Goal: Task Accomplishment & Management: Use online tool/utility

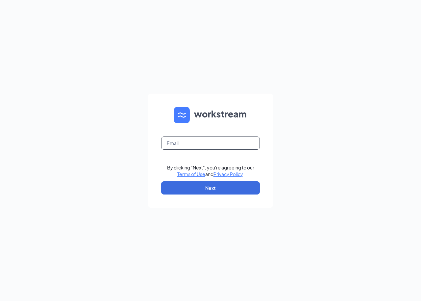
click at [208, 143] on input "text" at bounding box center [210, 142] width 99 height 13
type input "lincolncommonsco@firehousesubs.com"
click at [206, 176] on div "By clicking "Next", you're agreeing to our Terms of Use and Privacy Policy ." at bounding box center [210, 170] width 87 height 13
click at [205, 186] on button "Next" at bounding box center [210, 187] width 99 height 13
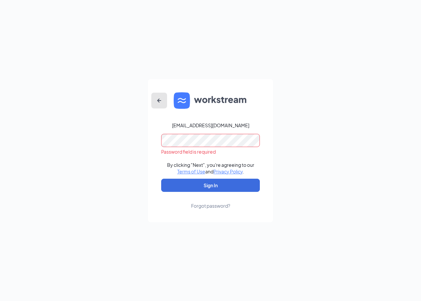
click at [162, 99] on icon "ArrowLeftNew" at bounding box center [159, 100] width 8 height 8
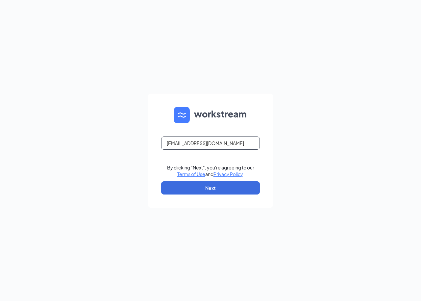
click at [204, 143] on input "lincolncommonsco@firehousesubs.com" at bounding box center [210, 142] width 99 height 13
type input "auroracrossingsco@firehousesubs.com"
click at [219, 187] on button "Next" at bounding box center [210, 187] width 99 height 13
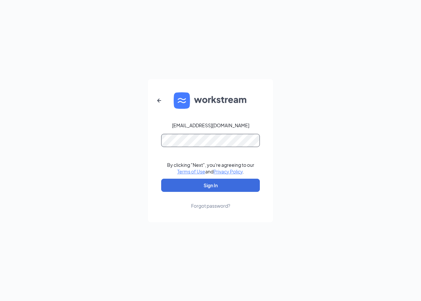
click at [161, 178] on button "Sign In" at bounding box center [210, 184] width 99 height 13
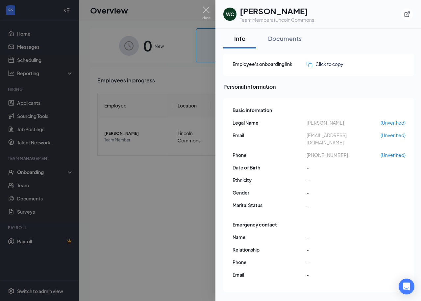
click at [206, 154] on div at bounding box center [210, 150] width 421 height 301
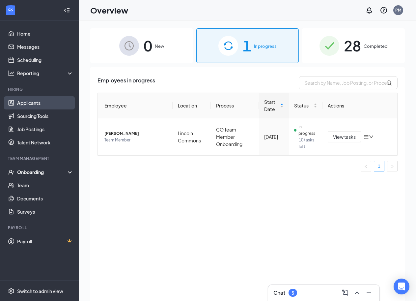
click at [42, 103] on link "Applicants" at bounding box center [45, 102] width 56 height 13
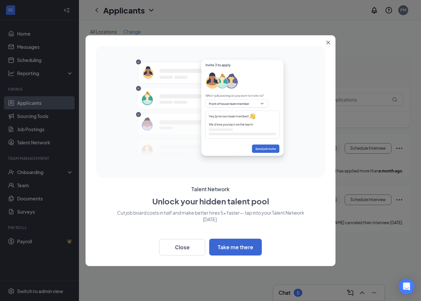
click at [323, 44] on div "Talent Network Unlock your hidden talent pool Cut job board costs in half and m…" at bounding box center [211, 150] width 250 height 230
click at [327, 42] on icon "Close" at bounding box center [329, 42] width 4 height 4
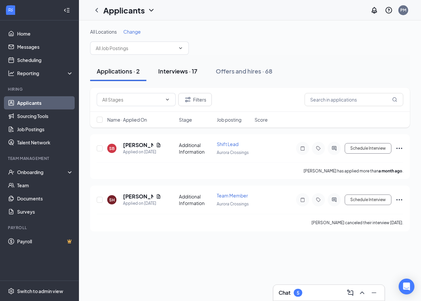
click at [181, 74] on div "Interviews · 17" at bounding box center [177, 71] width 39 height 8
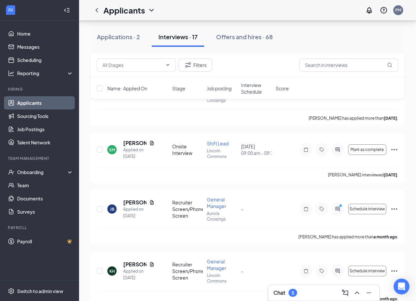
scroll to position [329, 0]
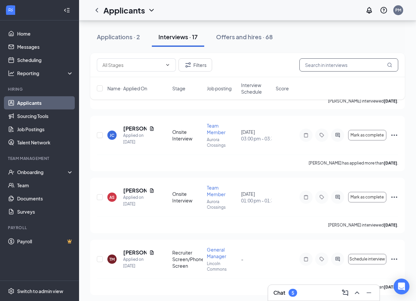
click at [330, 64] on input "text" at bounding box center [348, 64] width 99 height 13
type input "camila"
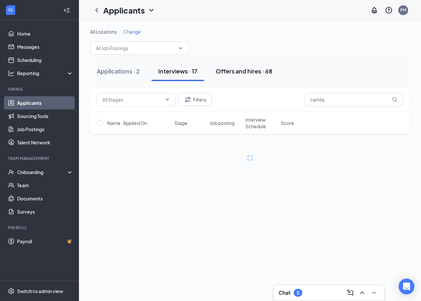
click at [261, 72] on div "Offers and hires · 68" at bounding box center [244, 71] width 57 height 8
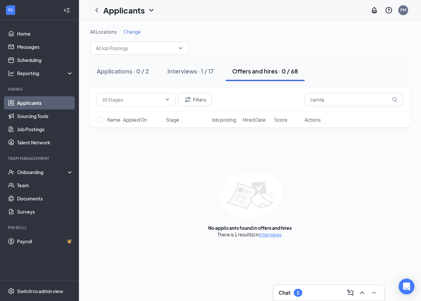
click at [269, 237] on div "There is 1 result(s) in Interviews ." at bounding box center [251, 234] width 66 height 7
click at [270, 231] on link "Interviews" at bounding box center [270, 234] width 22 height 6
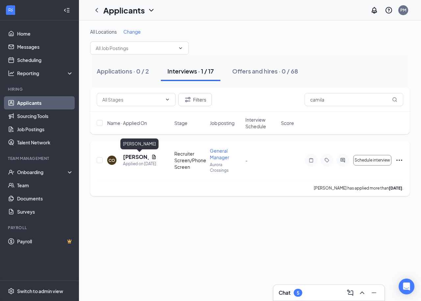
click at [140, 153] on h5 "[PERSON_NAME]" at bounding box center [136, 156] width 26 height 7
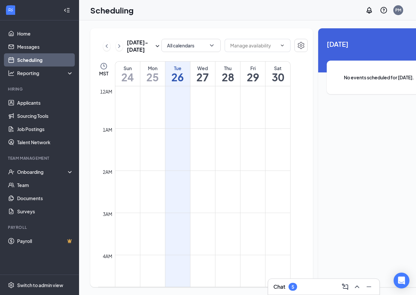
scroll to position [324, 0]
